Goal: Transaction & Acquisition: Purchase product/service

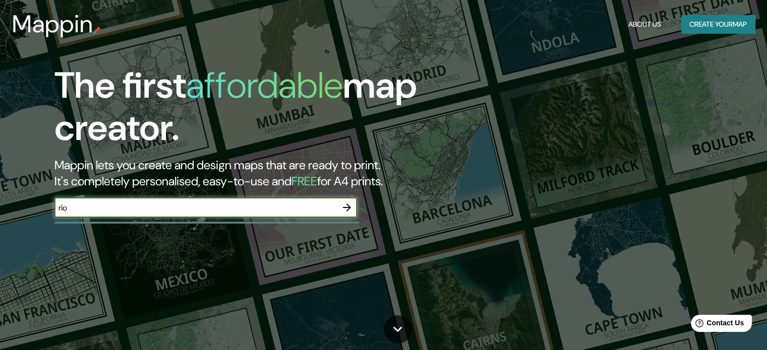
type input "rio fucha"
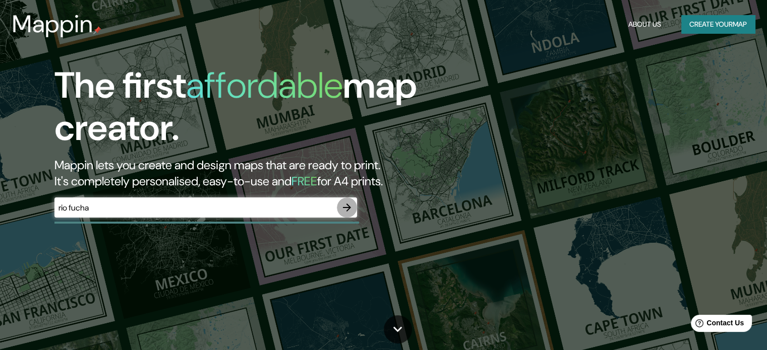
click at [350, 203] on icon "button" at bounding box center [347, 208] width 12 height 12
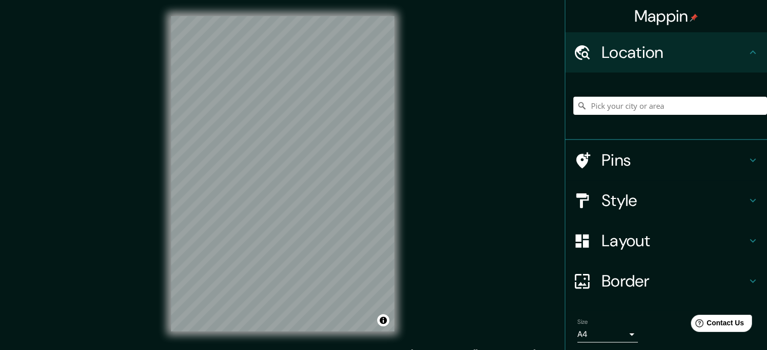
click at [328, 345] on div "© Mapbox © OpenStreetMap Improve this map" at bounding box center [283, 174] width 256 height 348
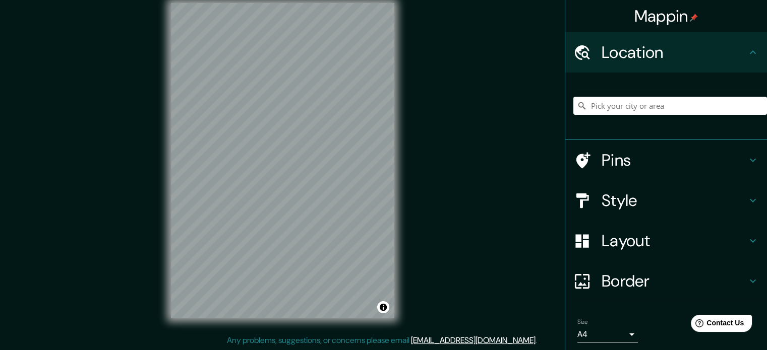
click at [665, 174] on div "Pins" at bounding box center [666, 160] width 202 height 40
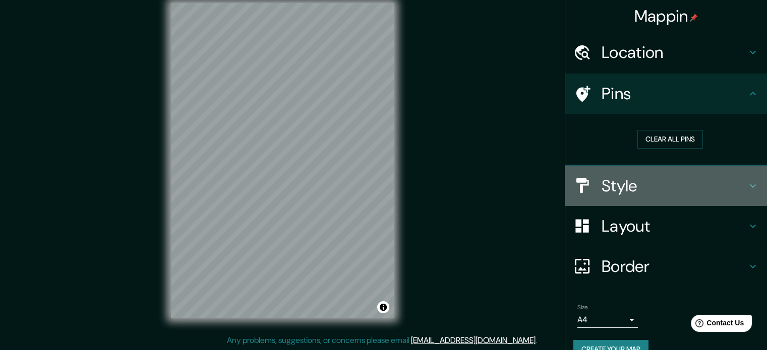
click at [665, 176] on h4 "Style" at bounding box center [673, 186] width 145 height 20
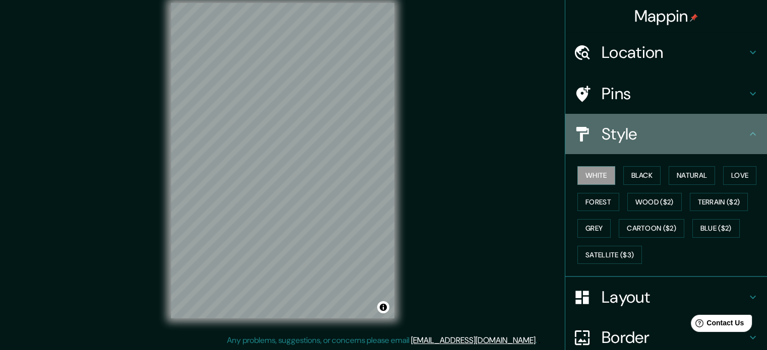
click at [662, 137] on h4 "Style" at bounding box center [673, 134] width 145 height 20
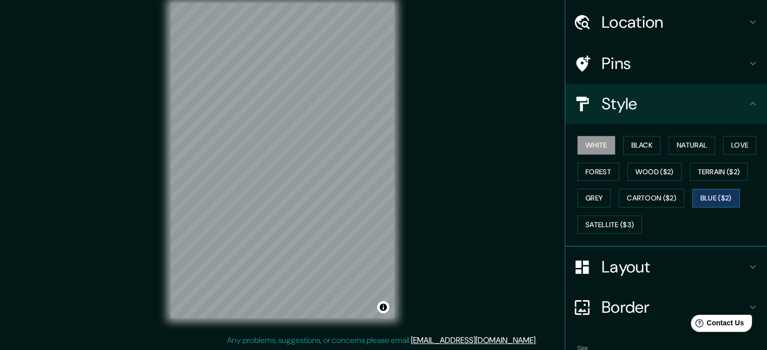
scroll to position [32, 0]
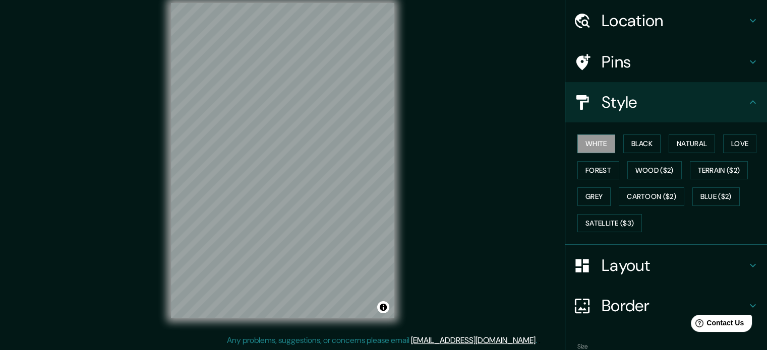
click at [742, 114] on div "Style" at bounding box center [666, 102] width 202 height 40
click at [654, 254] on div "Layout" at bounding box center [666, 265] width 202 height 40
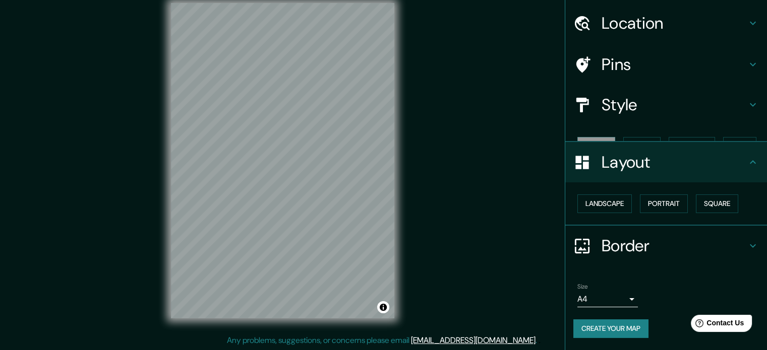
scroll to position [11, 0]
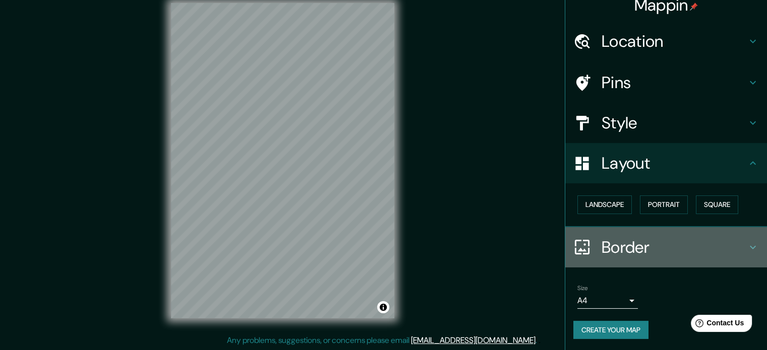
click at [682, 235] on div "Border" at bounding box center [666, 247] width 202 height 40
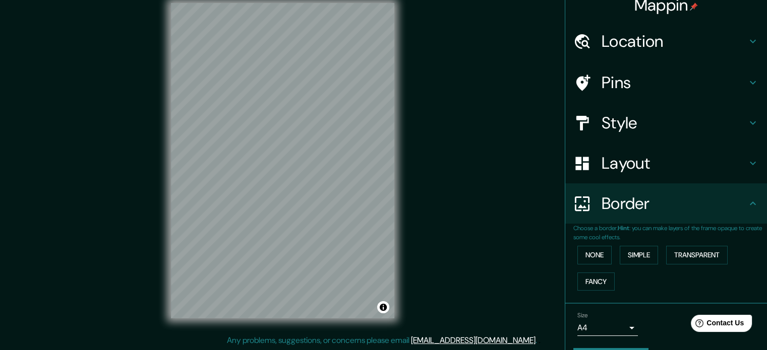
click at [522, 315] on div "© Mapbox © OpenStreetMap Improve this map" at bounding box center [282, 161] width 690 height 316
